Goal: Task Accomplishment & Management: Manage account settings

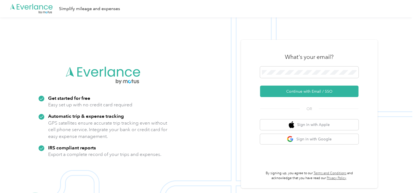
click at [267, 92] on button "Continue with Email / SSO" at bounding box center [309, 91] width 98 height 11
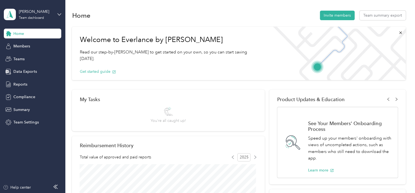
click at [58, 16] on div "[PERSON_NAME] Team dashboard" at bounding box center [32, 14] width 57 height 19
click at [46, 45] on div "Team dashboard" at bounding box center [61, 45] width 107 height 10
click at [59, 15] on icon at bounding box center [59, 15] width 4 height 4
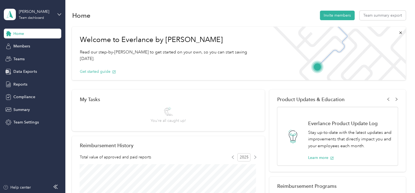
click at [37, 71] on div "Log out" at bounding box center [61, 68] width 107 height 10
